Goal: Task Accomplishment & Management: Manage account settings

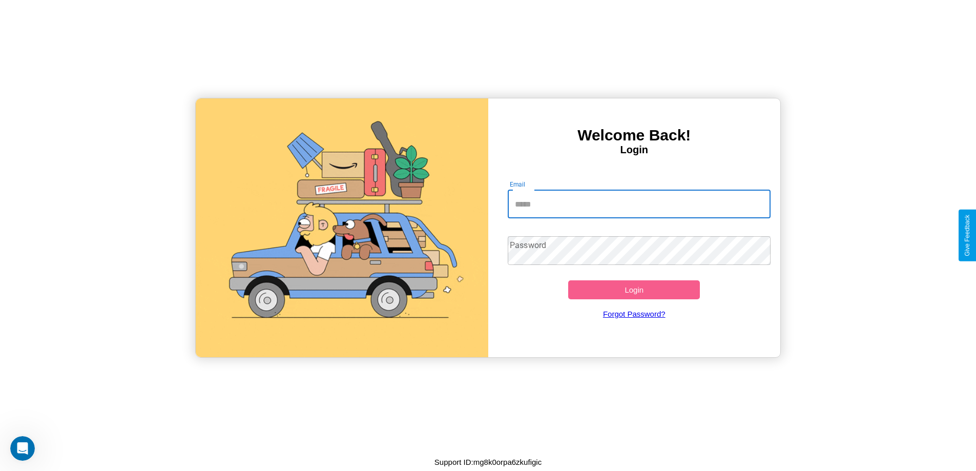
click at [639, 204] on input "Email" at bounding box center [639, 204] width 263 height 29
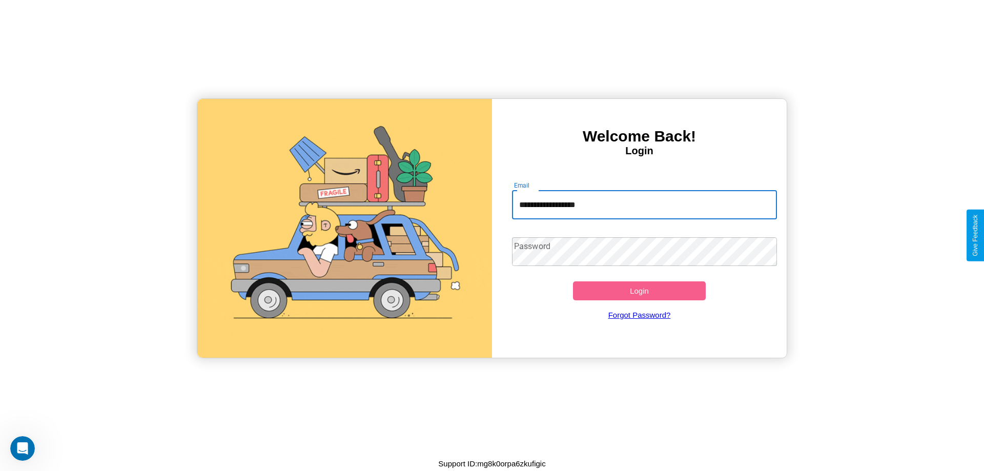
type input "**********"
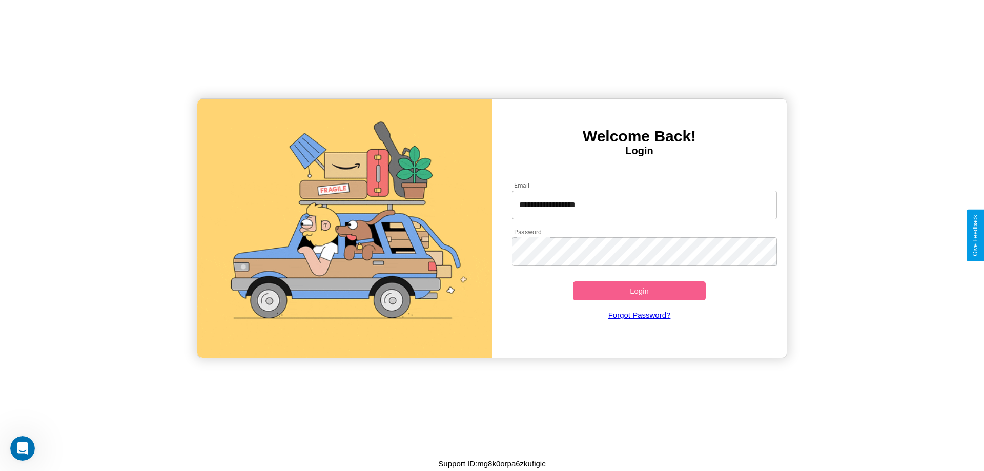
click at [639, 290] on button "Login" at bounding box center [639, 290] width 133 height 19
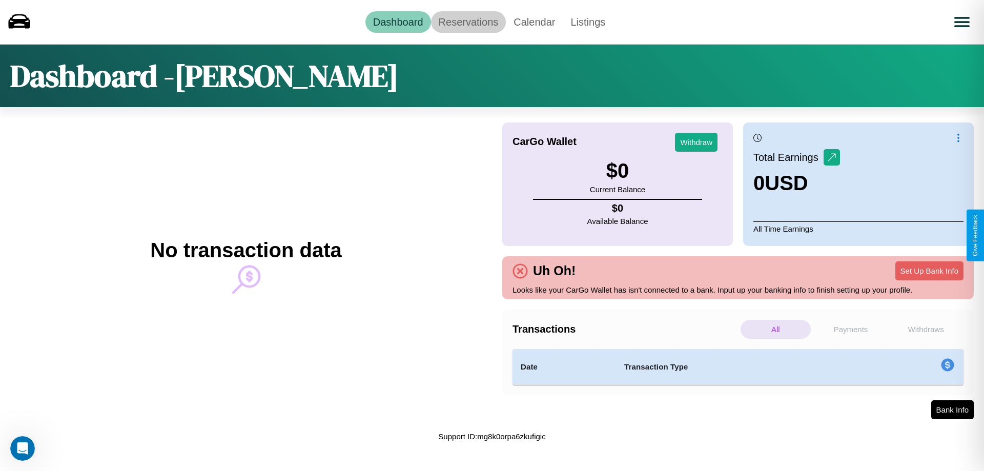
click at [468, 22] on link "Reservations" at bounding box center [468, 22] width 75 height 22
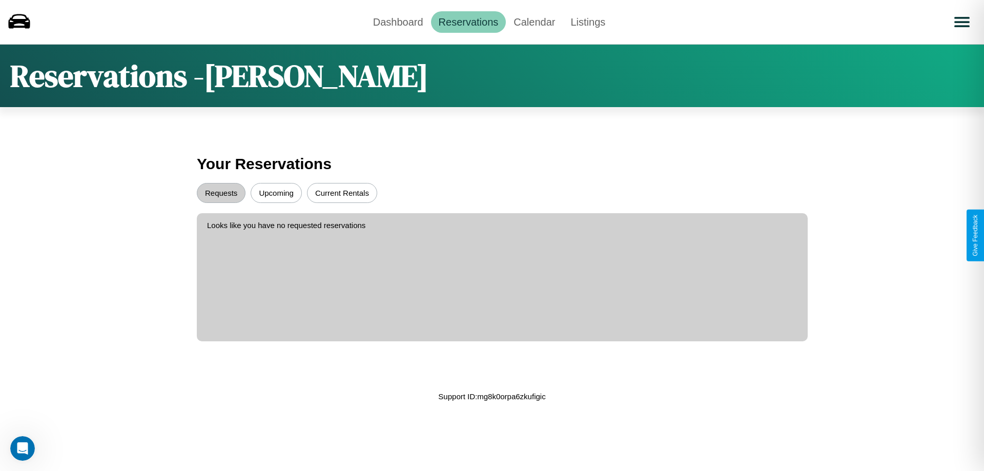
click at [276, 193] on button "Upcoming" at bounding box center [275, 193] width 51 height 20
click at [221, 193] on button "Requests" at bounding box center [221, 193] width 49 height 20
click at [398, 22] on link "Dashboard" at bounding box center [398, 22] width 66 height 22
